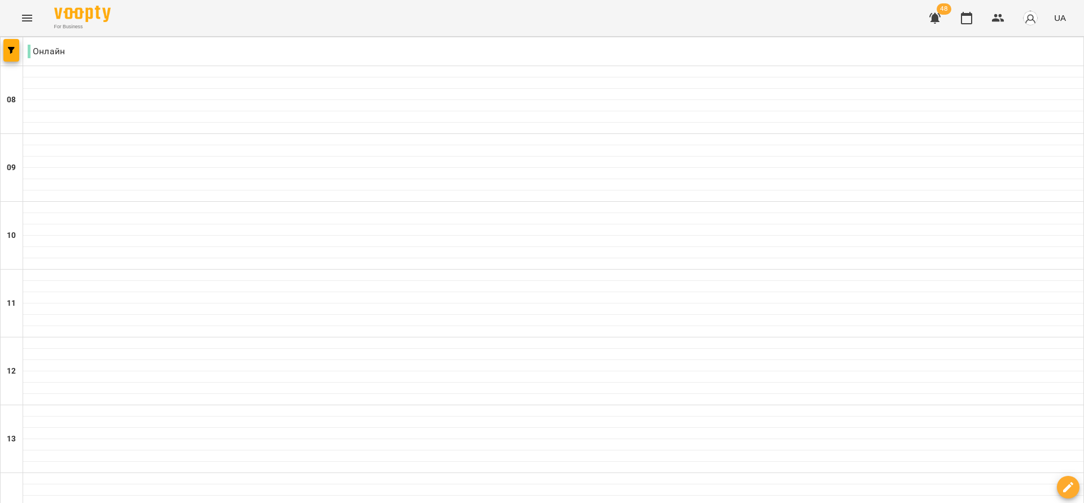
scroll to position [593, 0]
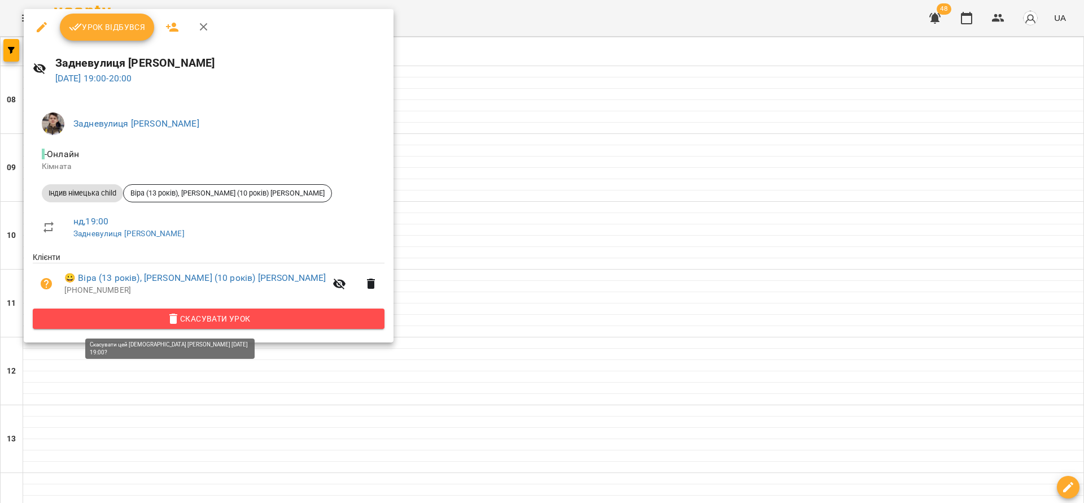
click at [243, 321] on span "Скасувати Урок" at bounding box center [209, 319] width 334 height 14
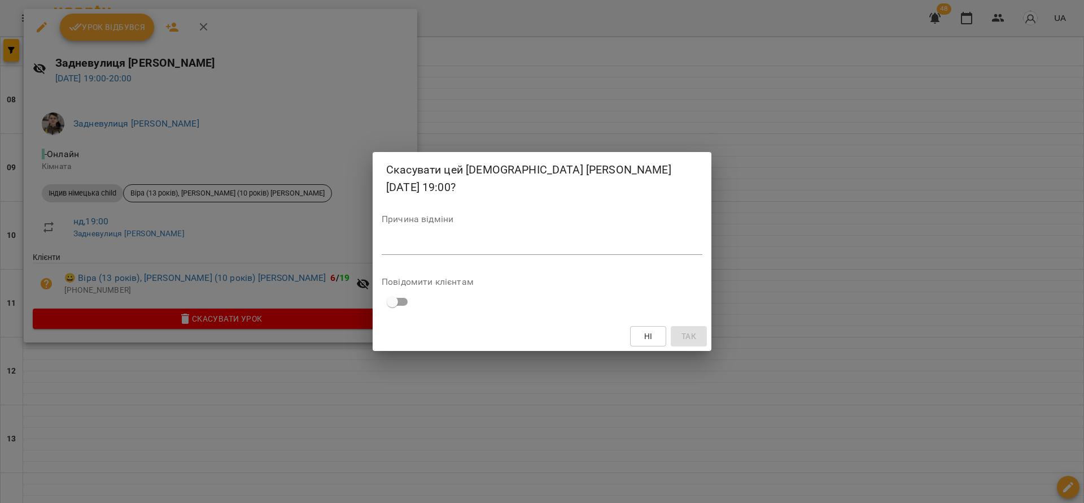
click at [435, 248] on textarea at bounding box center [542, 245] width 321 height 11
type textarea "*"
click at [694, 334] on span "Так" at bounding box center [689, 336] width 15 height 14
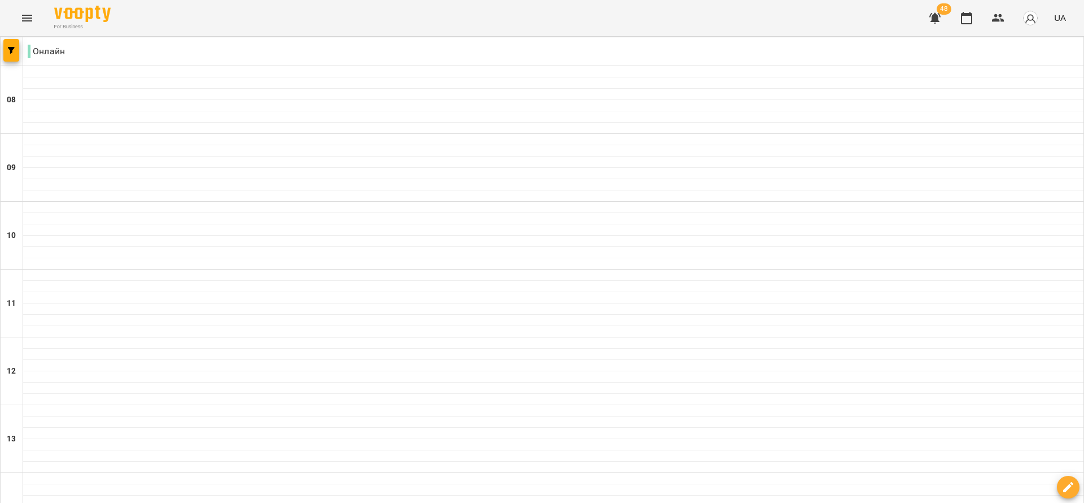
scroll to position [723, 0]
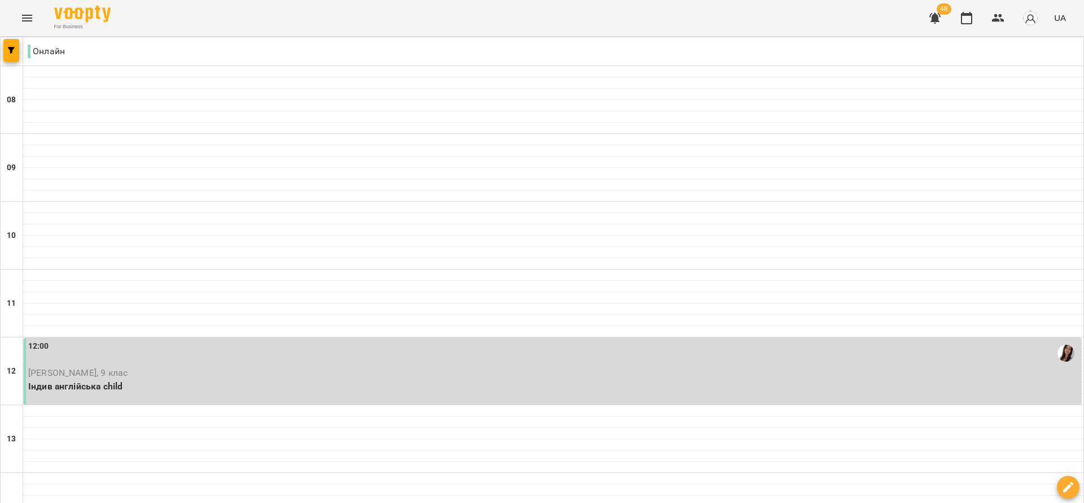
scroll to position [339, 0]
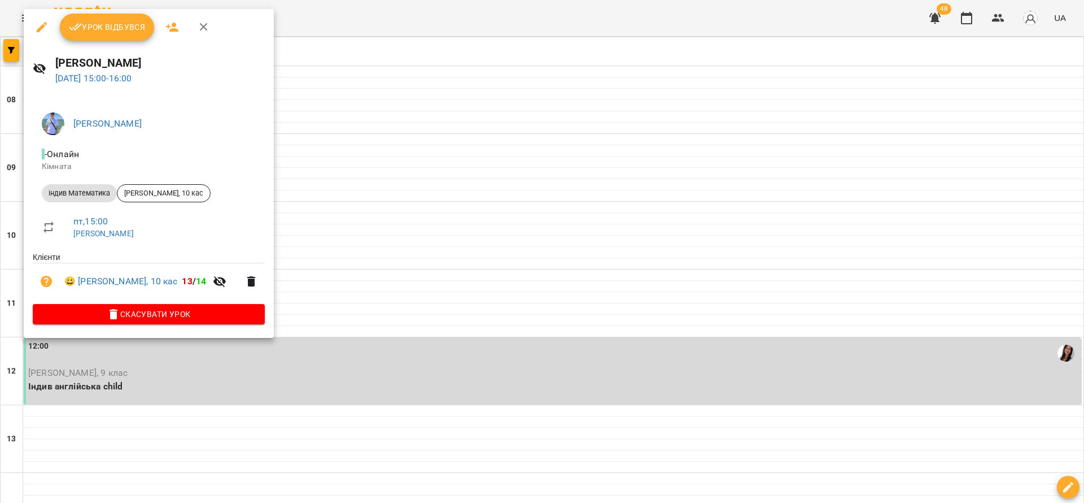
click at [97, 31] on span "Урок відбувся" at bounding box center [107, 27] width 77 height 14
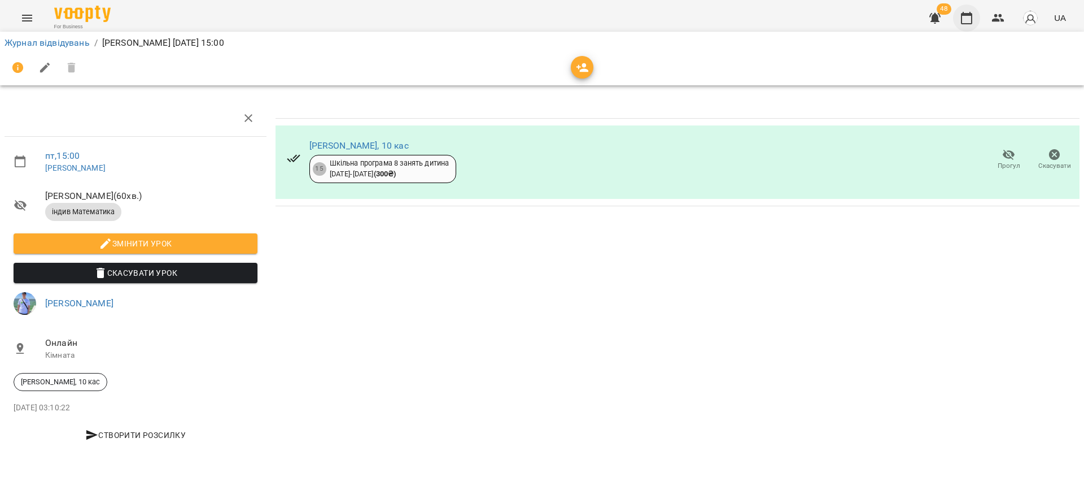
click at [973, 19] on icon "button" at bounding box center [966, 18] width 11 height 12
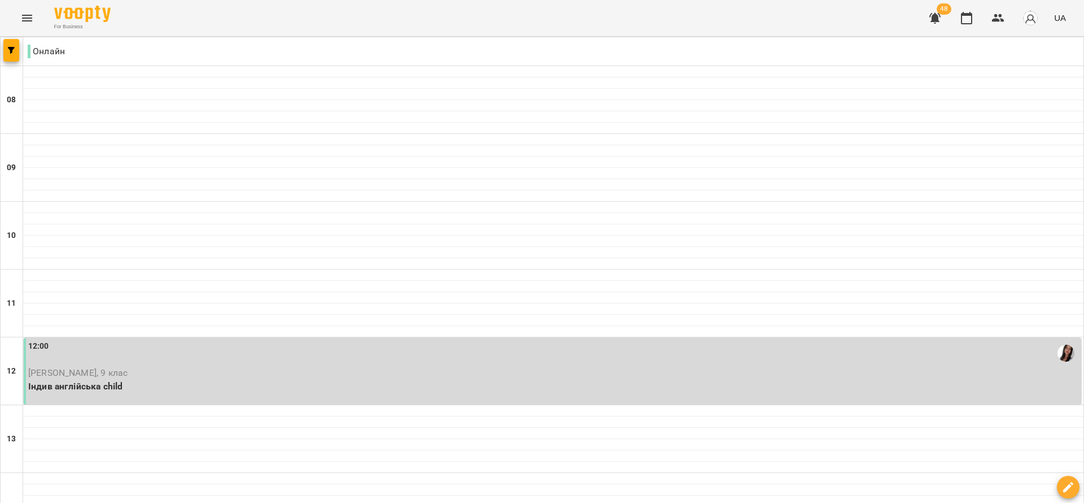
scroll to position [339, 0]
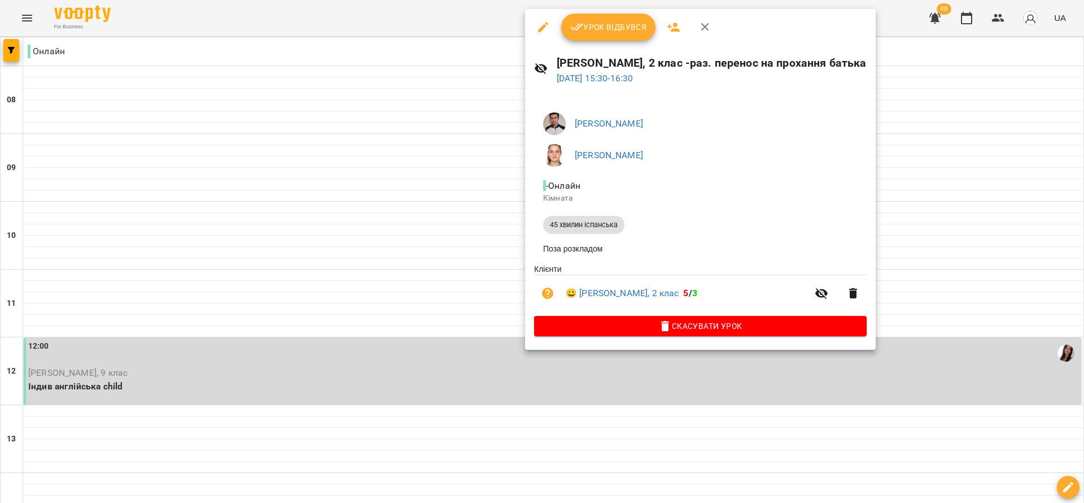
click at [603, 33] on span "Урок відбувся" at bounding box center [608, 27] width 77 height 14
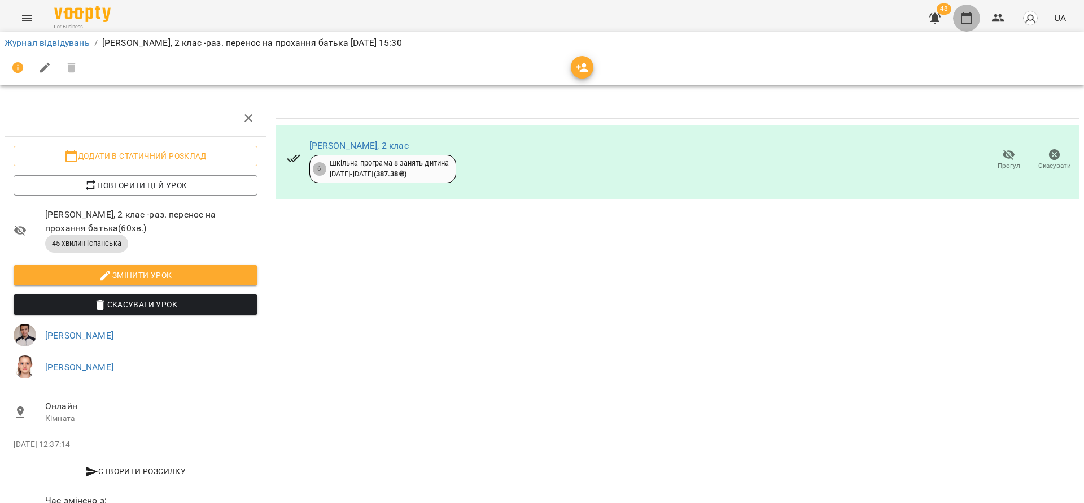
click at [966, 15] on icon "button" at bounding box center [966, 18] width 11 height 12
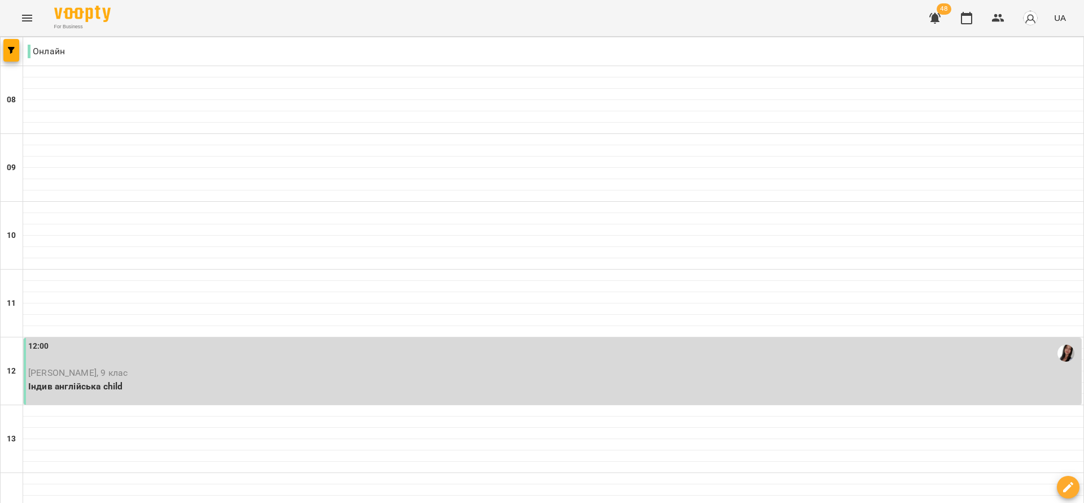
scroll to position [508, 0]
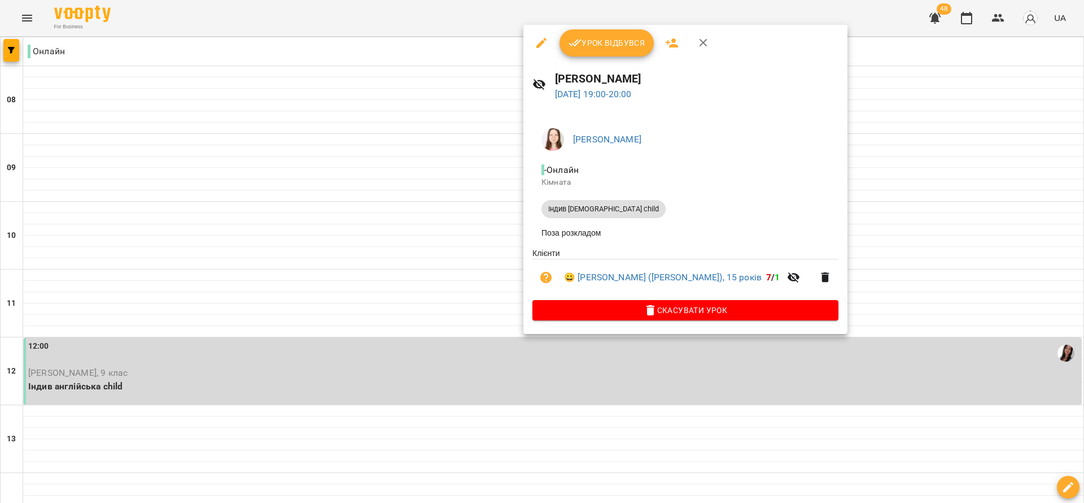
drag, startPoint x: 595, startPoint y: 42, endPoint x: 418, endPoint y: 262, distance: 281.9
click at [418, 262] on div "Урок відбувся [PERSON_NAME] [DATE] 19:00 - 20:00 [PERSON_NAME] Індив [DEMOGRAPH…" at bounding box center [542, 251] width 1084 height 503
drag, startPoint x: 383, startPoint y: 314, endPoint x: 387, endPoint y: 308, distance: 7.2
click at [384, 314] on div at bounding box center [542, 251] width 1084 height 503
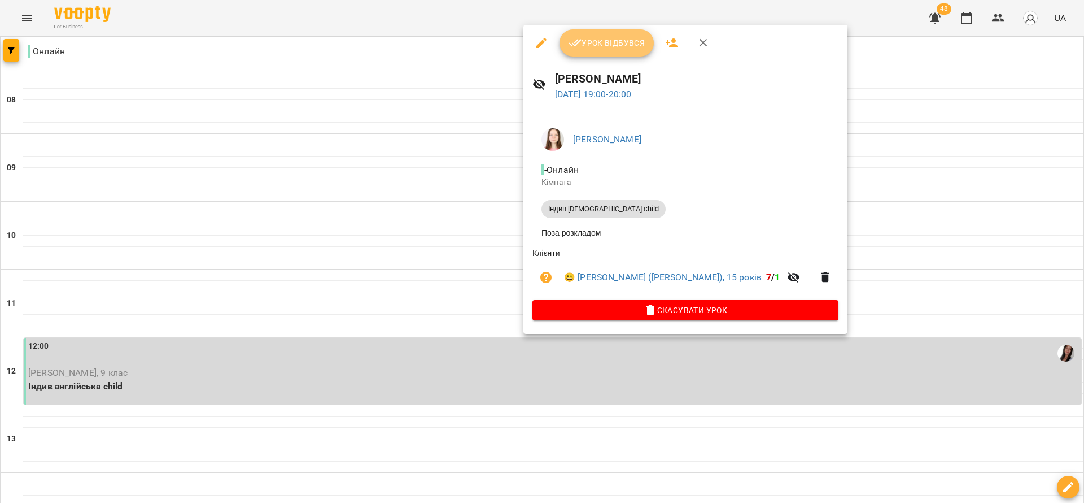
drag, startPoint x: 614, startPoint y: 45, endPoint x: 792, endPoint y: 2, distance: 183.0
click at [615, 45] on span "Урок відбувся" at bounding box center [607, 43] width 77 height 14
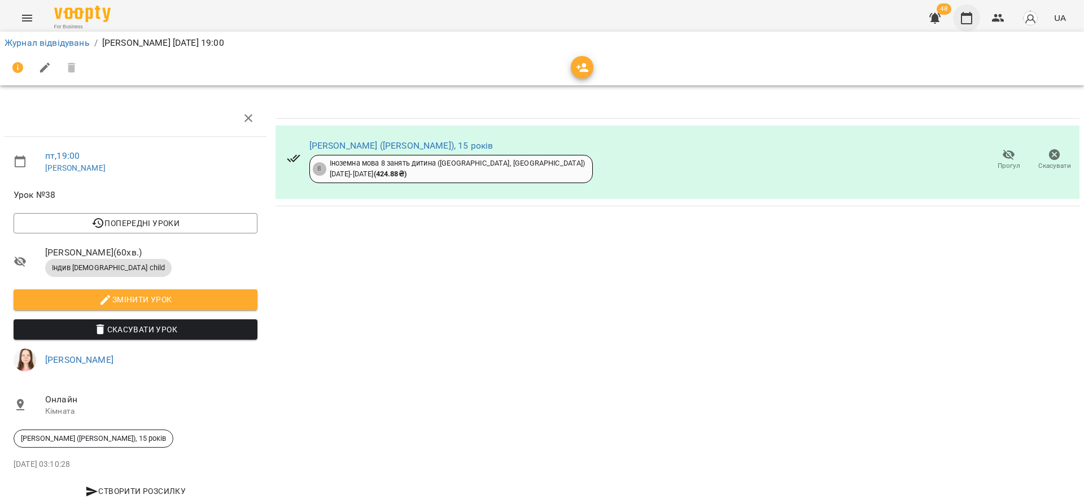
click at [961, 15] on icon "button" at bounding box center [967, 18] width 14 height 14
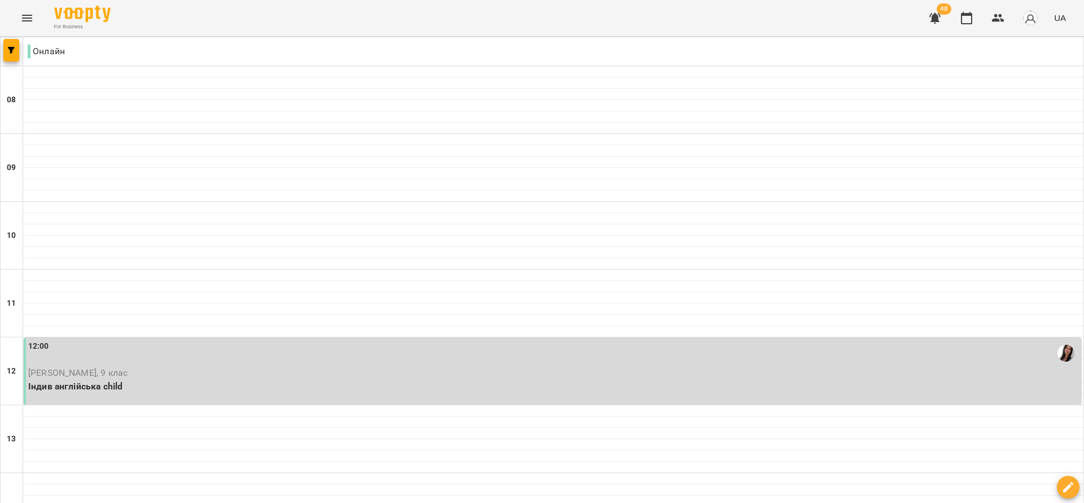
scroll to position [593, 0]
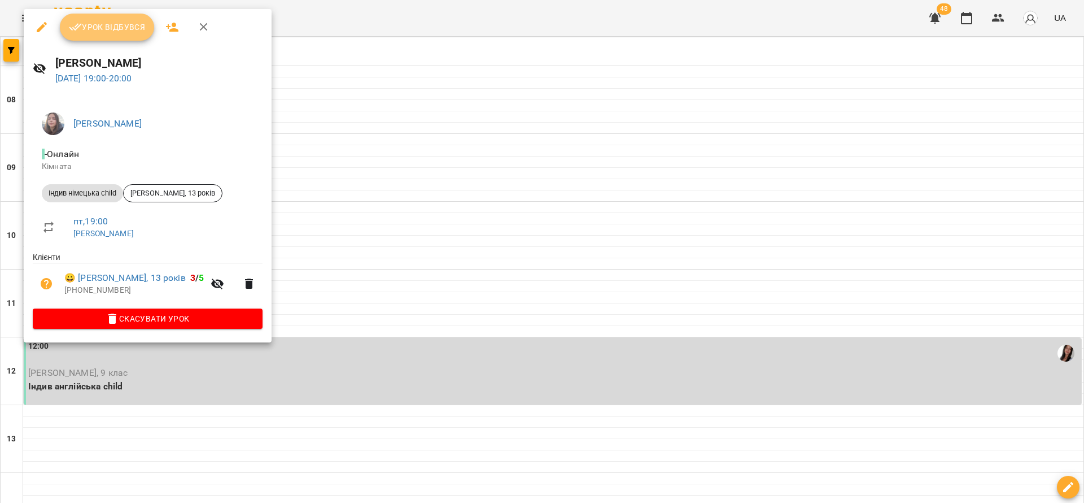
click at [109, 36] on button "Урок відбувся" at bounding box center [107, 27] width 95 height 27
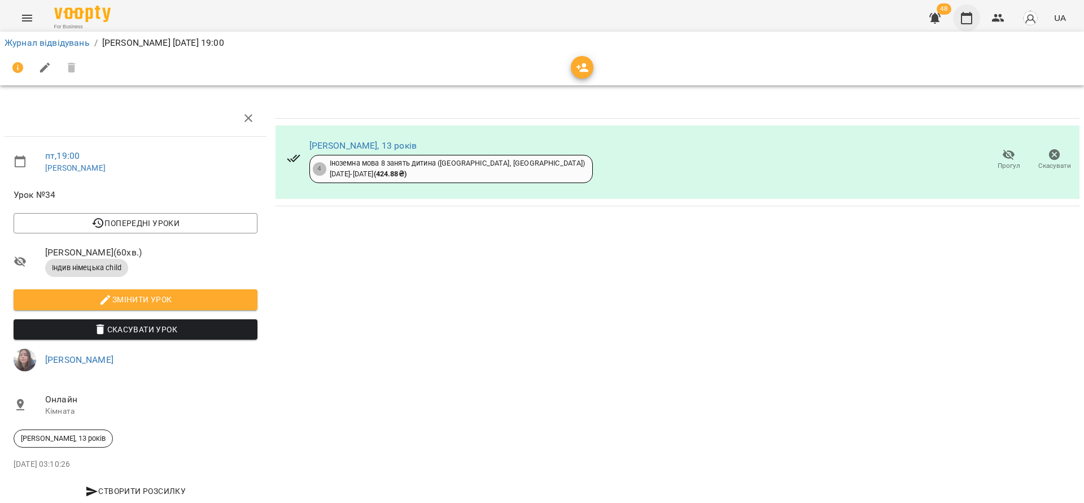
click at [962, 20] on icon "button" at bounding box center [966, 18] width 11 height 12
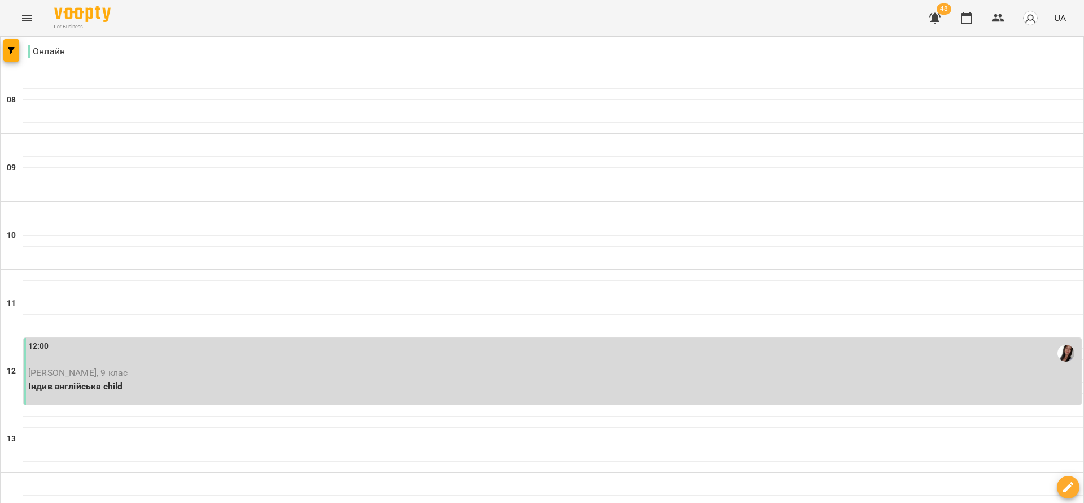
scroll to position [723, 0]
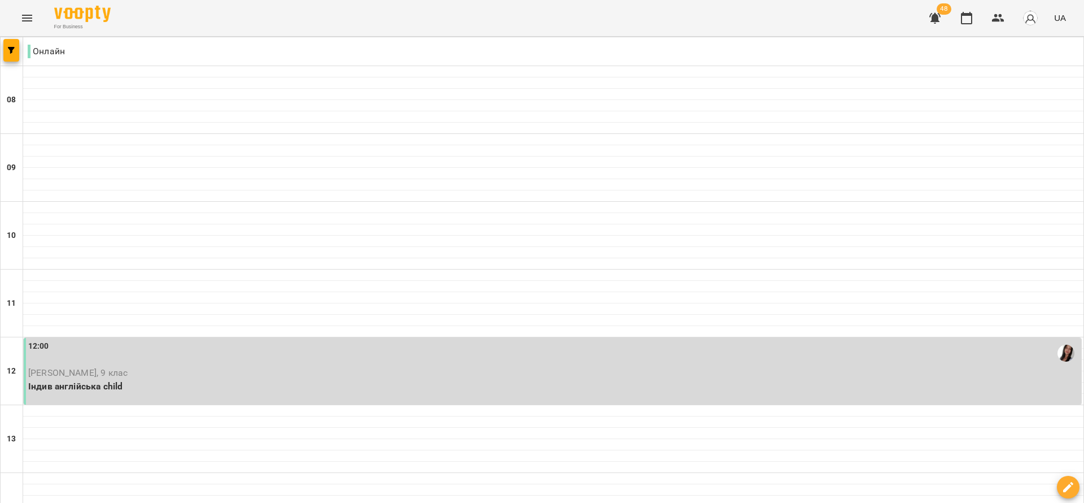
scroll to position [469, 0]
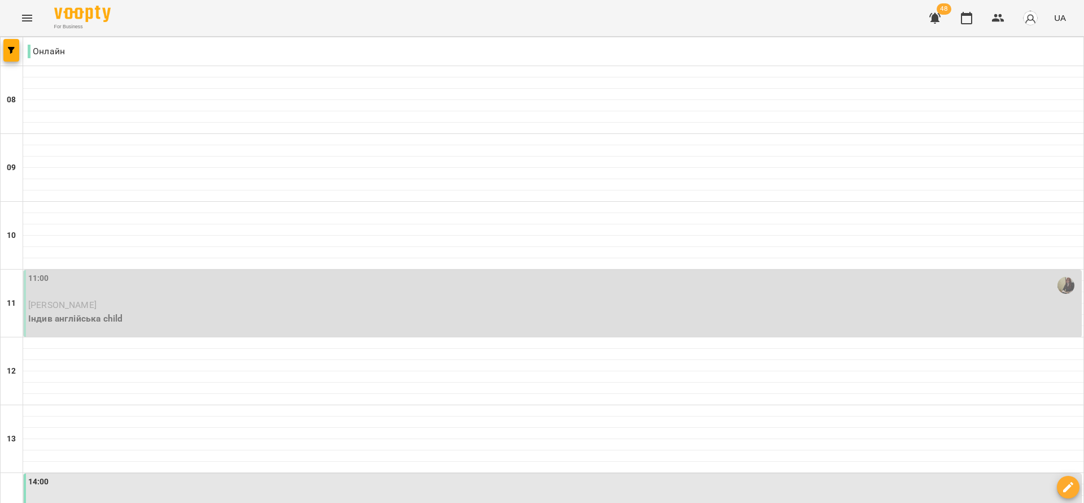
scroll to position [723, 0]
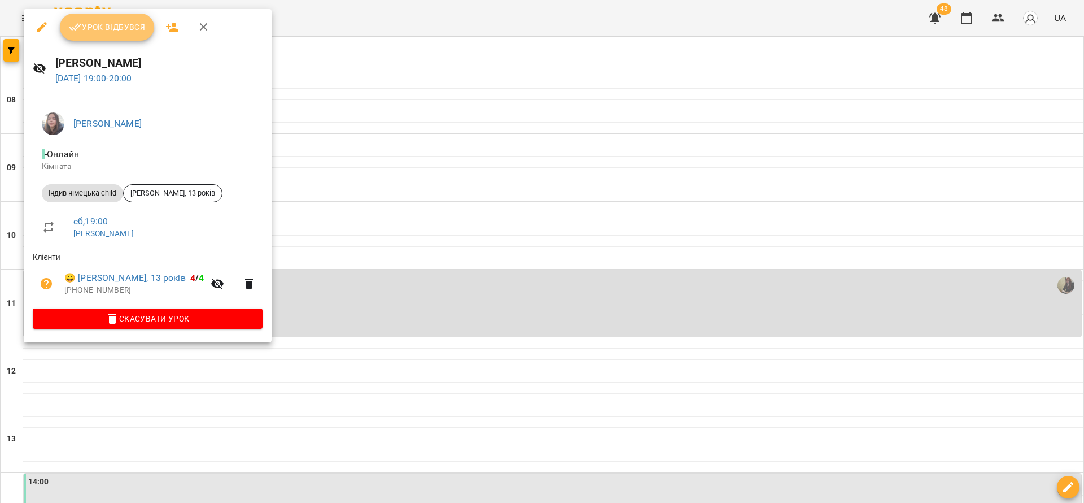
click at [123, 38] on button "Урок відбувся" at bounding box center [107, 27] width 95 height 27
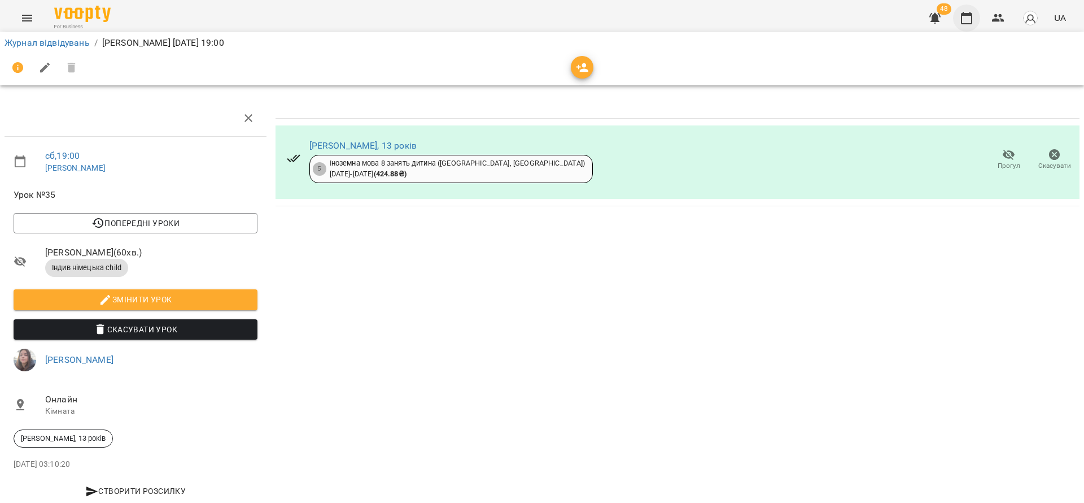
click at [964, 28] on button "button" at bounding box center [966, 18] width 27 height 27
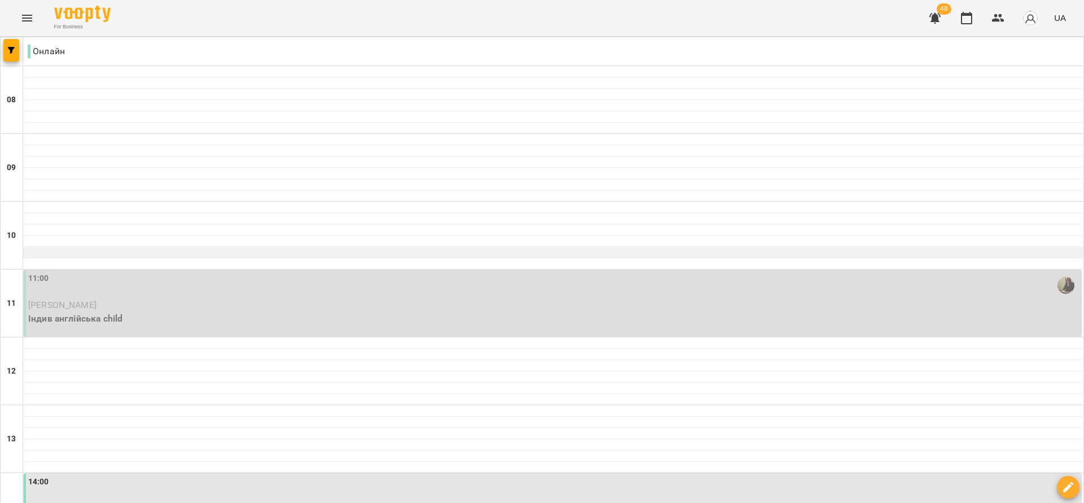
scroll to position [169, 0]
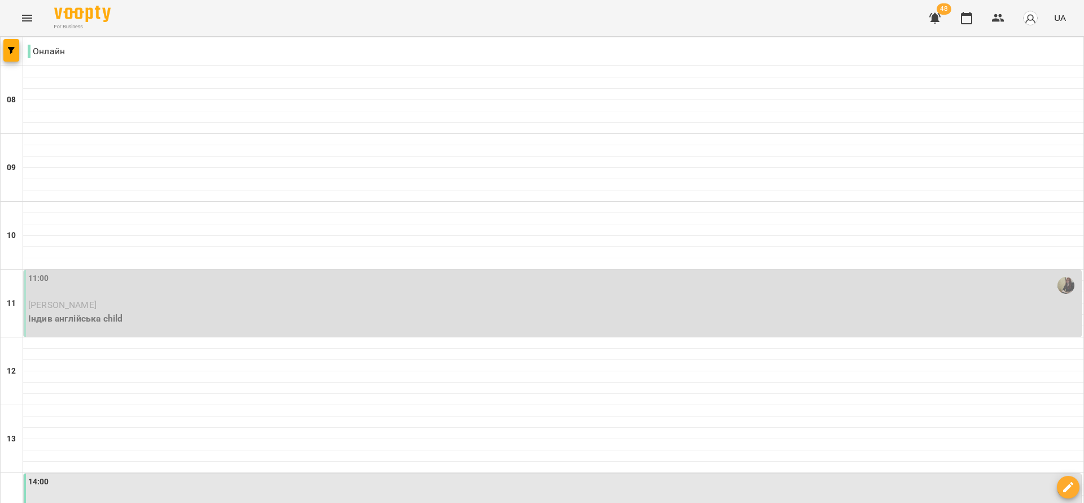
click at [118, 272] on div "11:00" at bounding box center [553, 285] width 1051 height 26
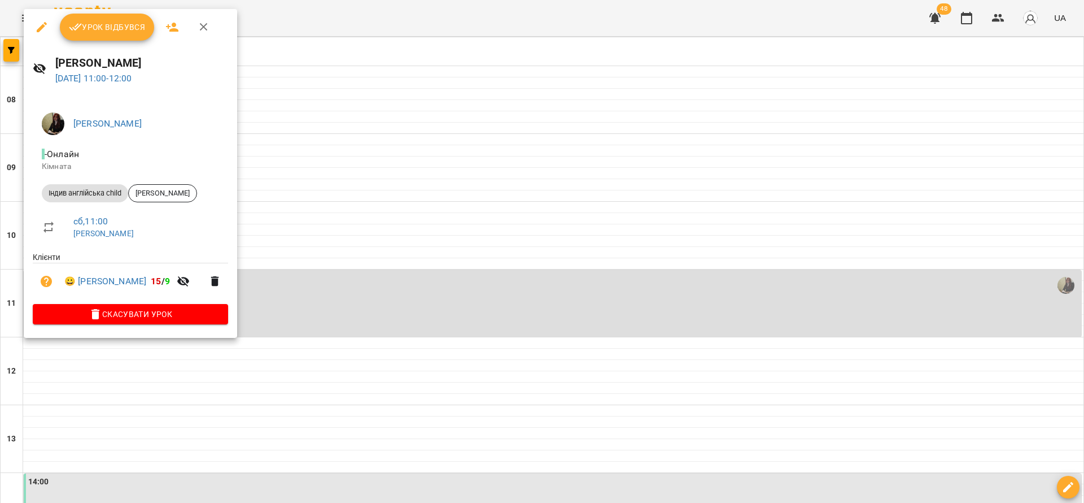
click at [95, 27] on span "Урок відбувся" at bounding box center [107, 27] width 77 height 14
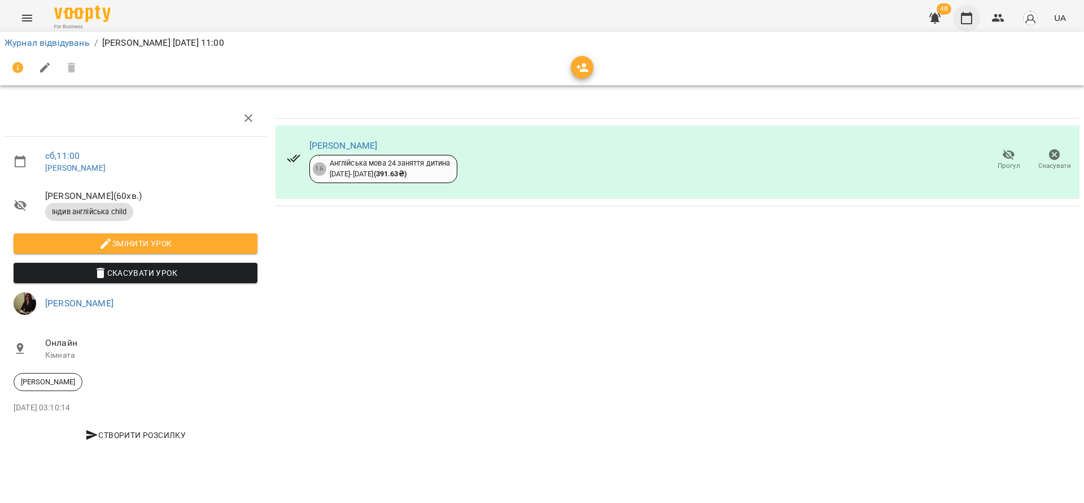
click at [971, 19] on icon "button" at bounding box center [967, 18] width 14 height 14
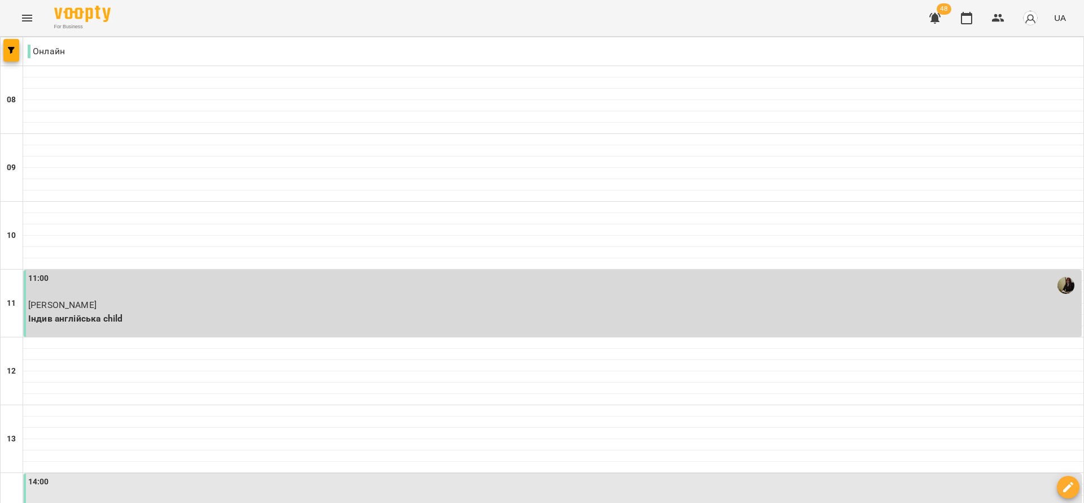
scroll to position [723, 0]
